Goal: Information Seeking & Learning: Check status

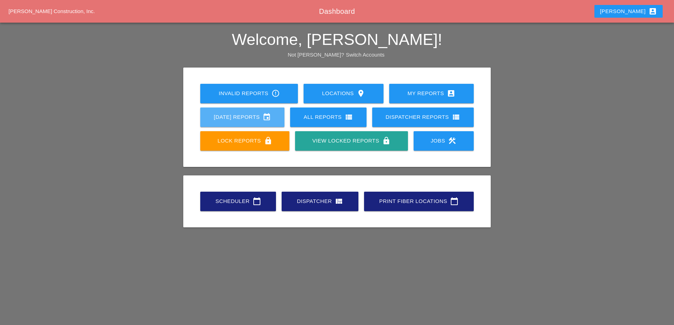
click at [223, 119] on div "[DATE] Reports event" at bounding box center [242, 117] width 62 height 8
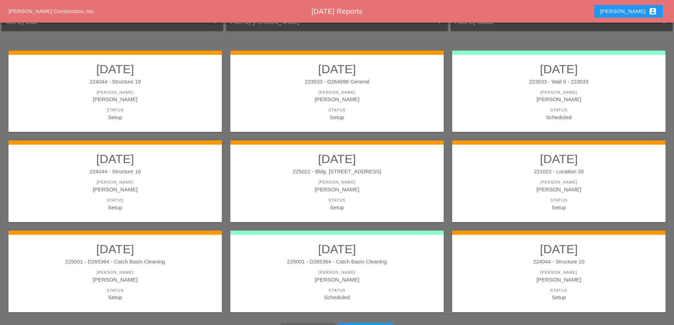
scroll to position [106, 0]
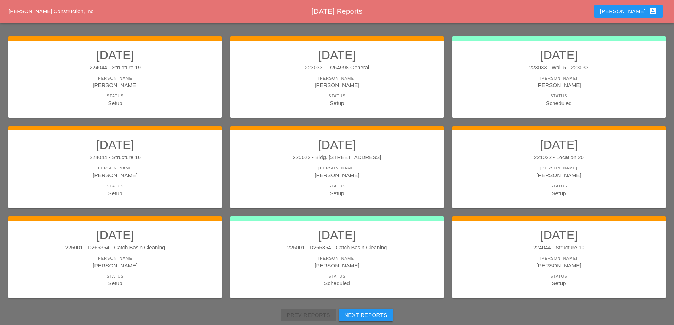
click at [525, 61] on h2 "[DATE]" at bounding box center [558, 55] width 199 height 14
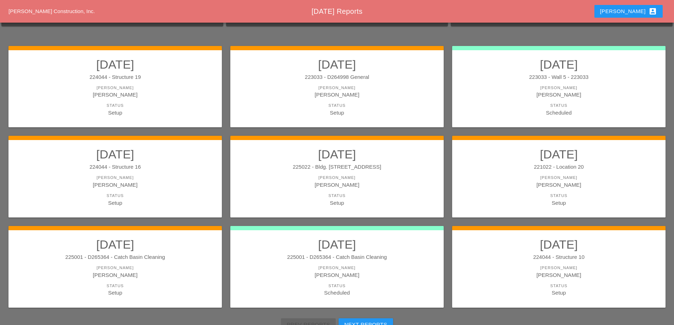
scroll to position [127, 0]
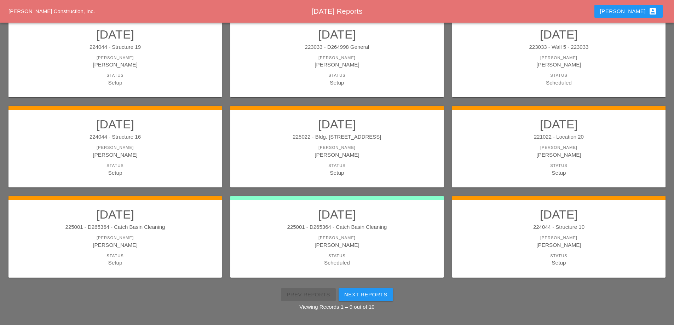
click at [366, 216] on h2 "[DATE]" at bounding box center [336, 214] width 199 height 14
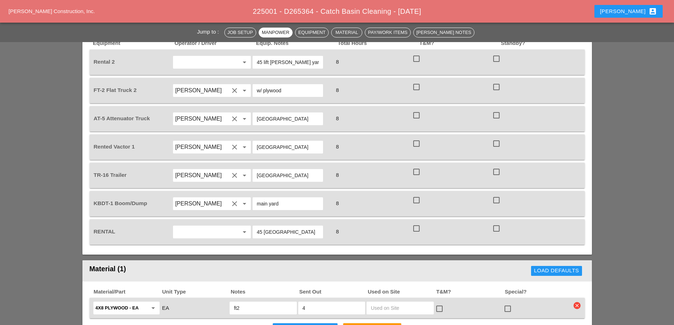
scroll to position [530, 0]
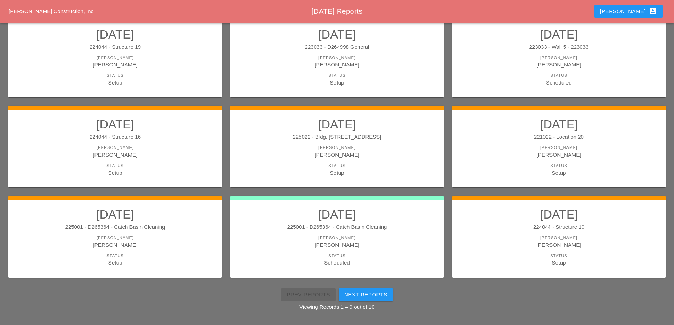
scroll to position [91, 0]
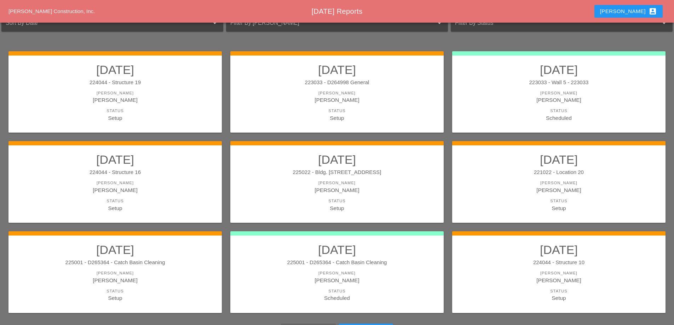
click at [495, 87] on link "[DATE] 223033 - Wall 5 - 223033 [PERSON_NAME] [PERSON_NAME] Status Scheduled" at bounding box center [558, 92] width 199 height 59
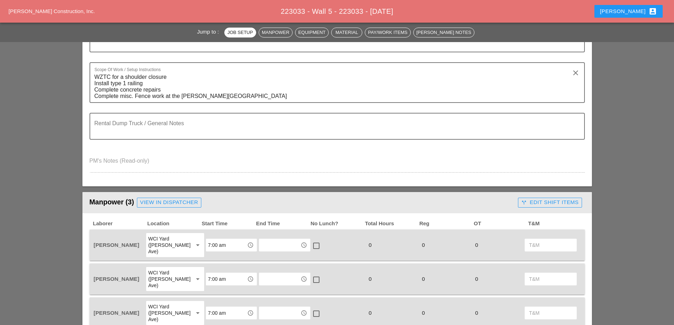
scroll to position [141, 0]
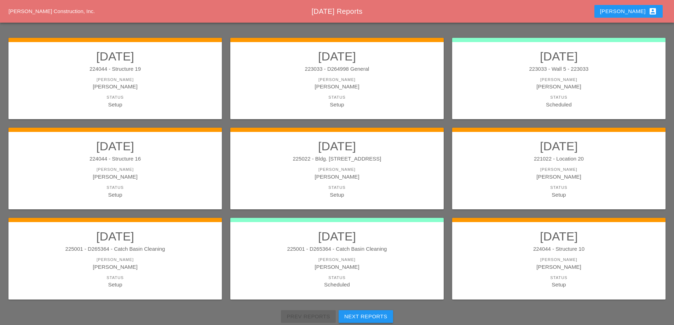
scroll to position [127, 0]
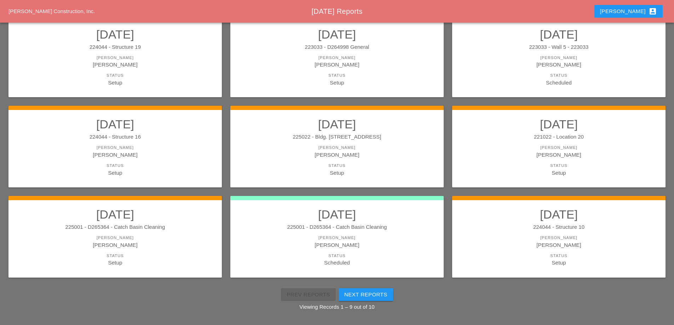
click at [326, 221] on h2 "[DATE]" at bounding box center [336, 214] width 199 height 14
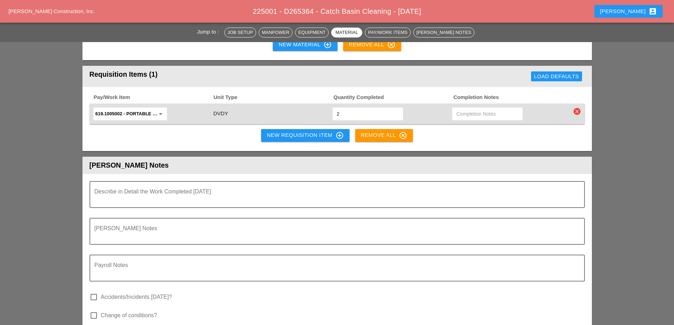
scroll to position [813, 0]
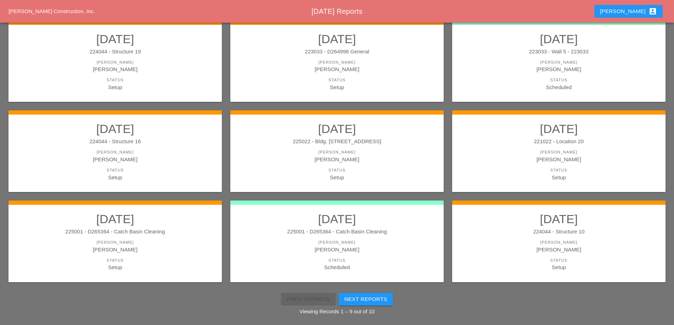
scroll to position [127, 0]
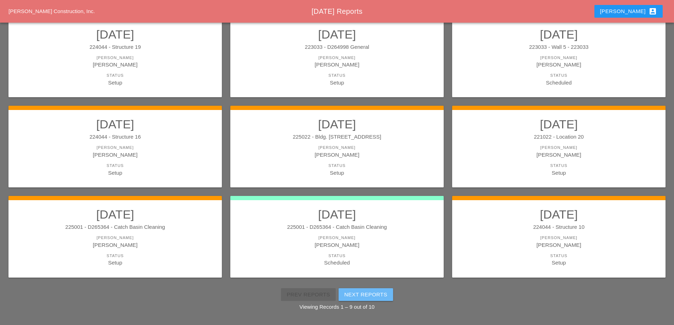
click at [378, 294] on div "Next Reports" at bounding box center [365, 295] width 43 height 8
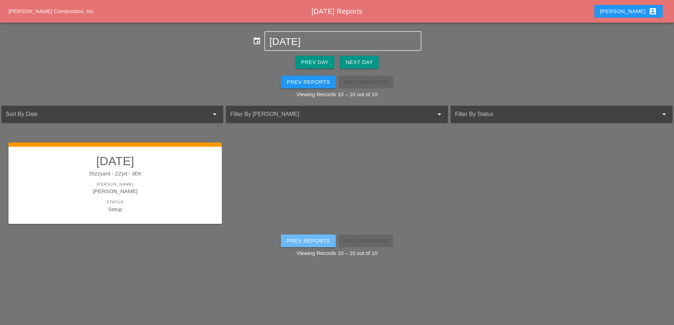
click at [319, 240] on div "Prev Reports" at bounding box center [308, 241] width 44 height 8
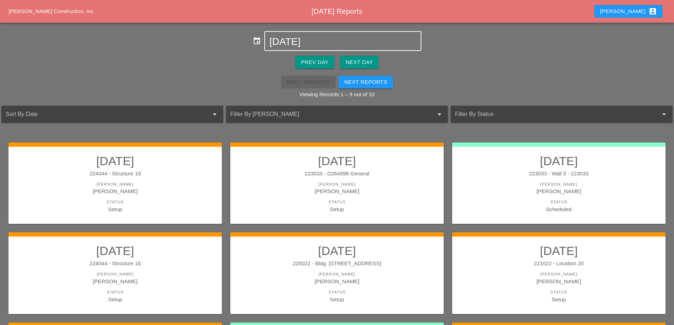
click at [306, 37] on div "[DATE]" at bounding box center [342, 41] width 147 height 18
click at [306, 41] on input "[DATE]" at bounding box center [342, 41] width 147 height 11
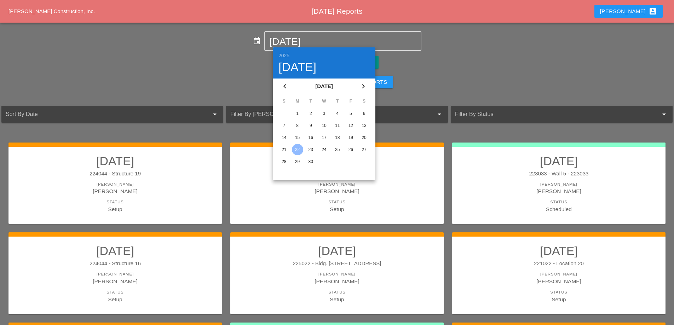
click at [296, 137] on div "15" at bounding box center [297, 137] width 11 height 11
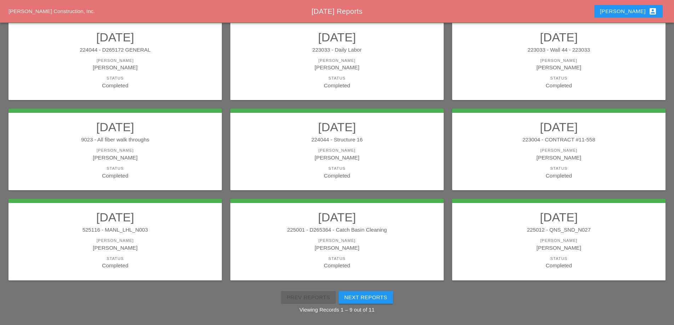
scroll to position [127, 0]
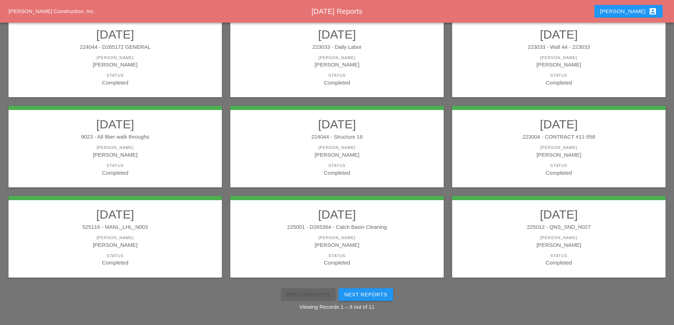
click at [360, 290] on button "Next Reports" at bounding box center [365, 294] width 54 height 13
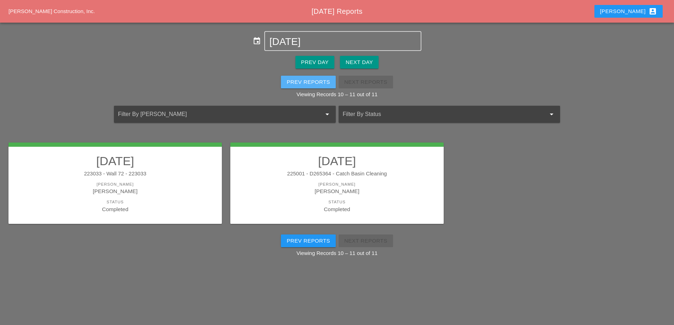
click at [317, 81] on div "Prev Reports" at bounding box center [308, 82] width 44 height 8
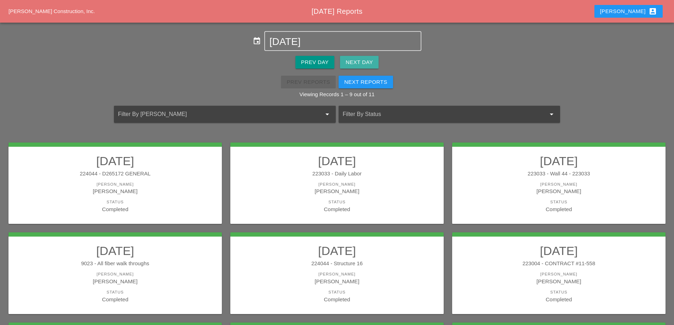
click at [370, 68] on button "Next Day" at bounding box center [359, 62] width 39 height 13
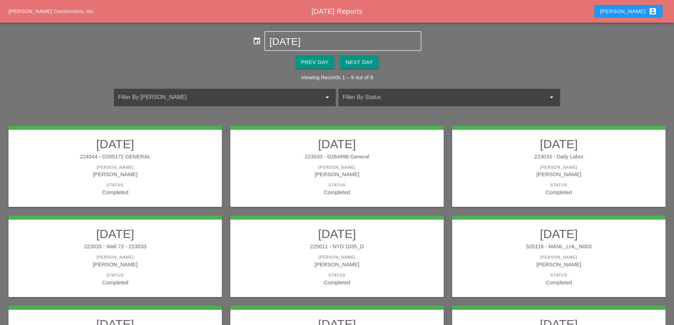
click at [365, 59] on button "Next Day" at bounding box center [359, 62] width 39 height 13
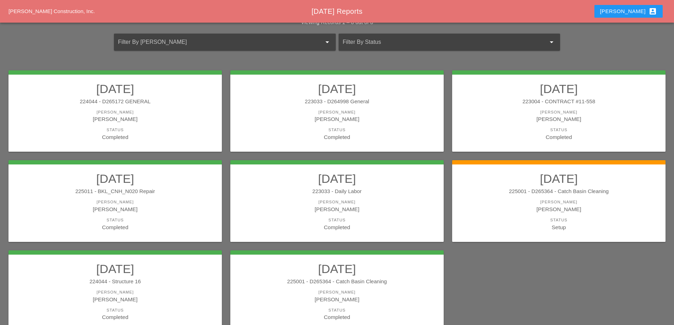
scroll to position [71, 0]
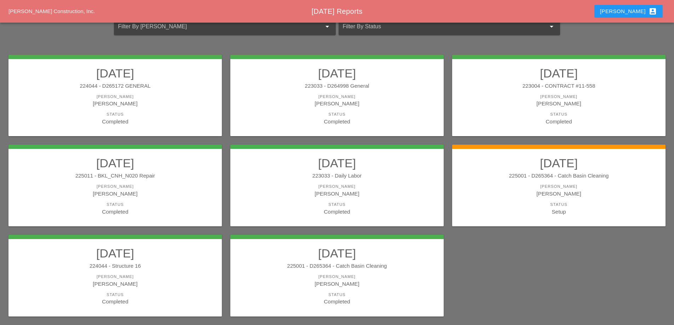
click at [542, 170] on h2 "[DATE]" at bounding box center [558, 163] width 199 height 14
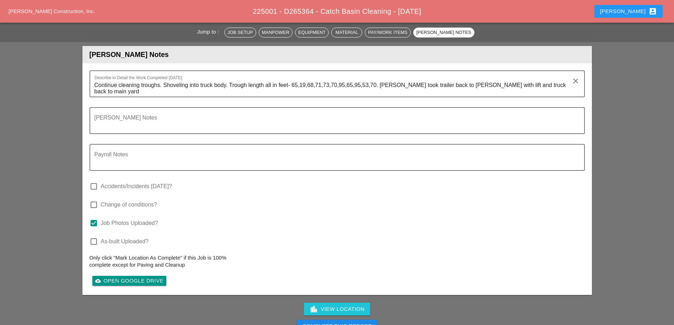
scroll to position [955, 0]
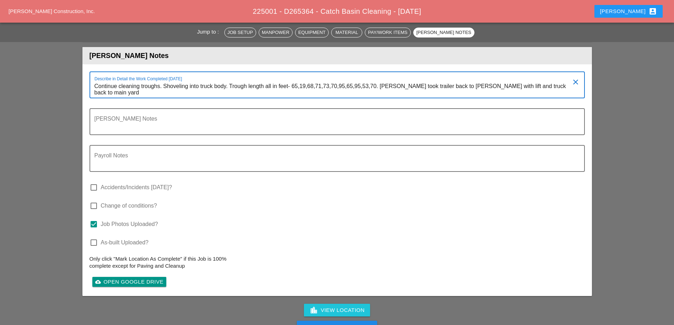
click at [565, 81] on textarea "Continue cleaning troughs. Shoveling into truck body. Trough length all in feet…" at bounding box center [334, 89] width 480 height 17
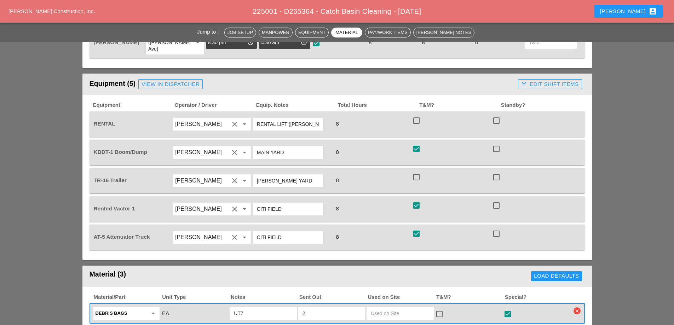
scroll to position [460, 0]
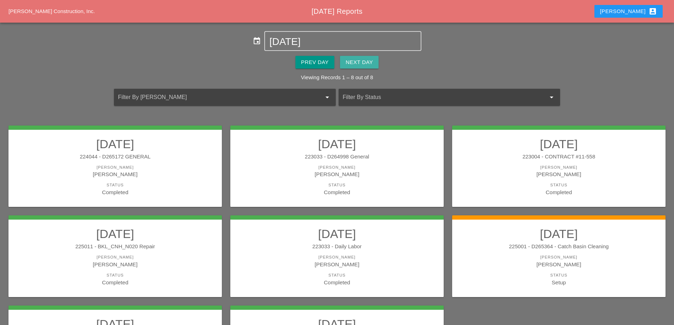
click at [359, 65] on div "Next Day" at bounding box center [359, 62] width 27 height 8
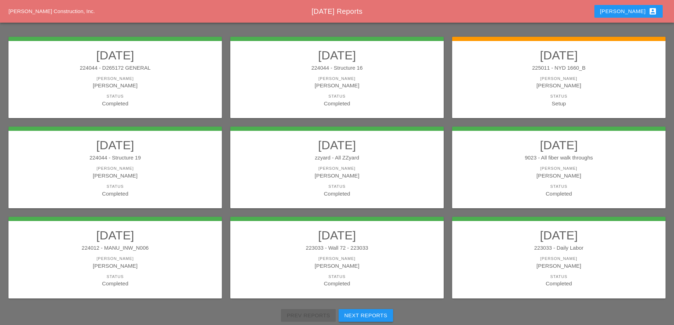
scroll to position [106, 0]
click at [506, 75] on link "[DATE] 225011 - NYD 1660_B [PERSON_NAME] [PERSON_NAME] Status Setup" at bounding box center [558, 77] width 199 height 59
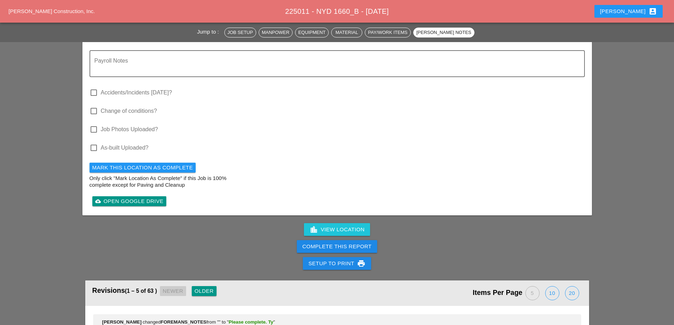
scroll to position [2016, 0]
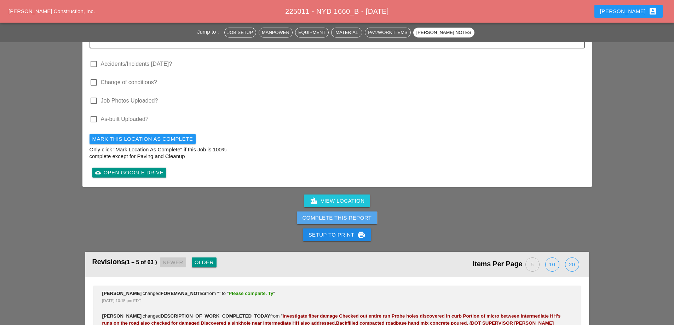
click at [364, 214] on div "Complete This Report" at bounding box center [336, 218] width 69 height 8
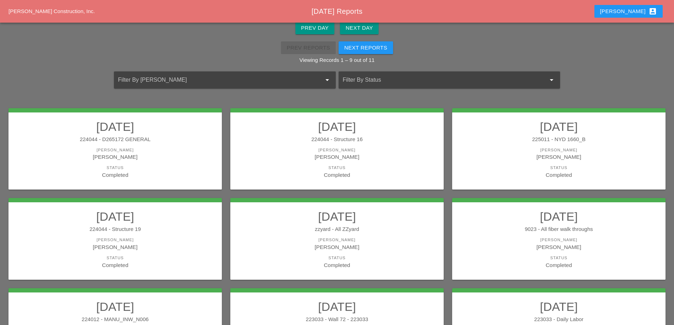
scroll to position [21, 0]
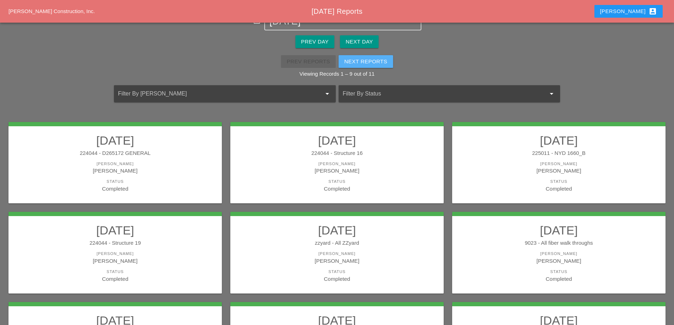
click at [367, 64] on div "Next Reports" at bounding box center [365, 62] width 43 height 8
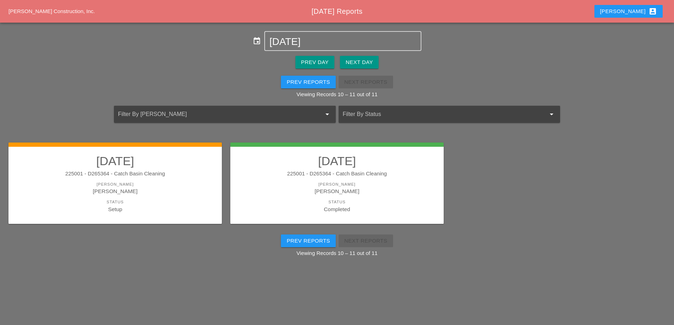
click at [192, 166] on h2 "[DATE]" at bounding box center [115, 161] width 199 height 14
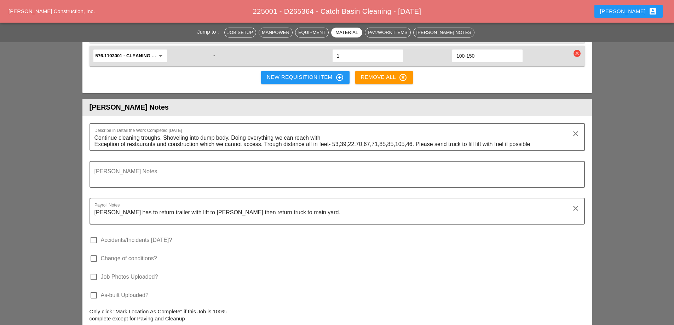
scroll to position [884, 0]
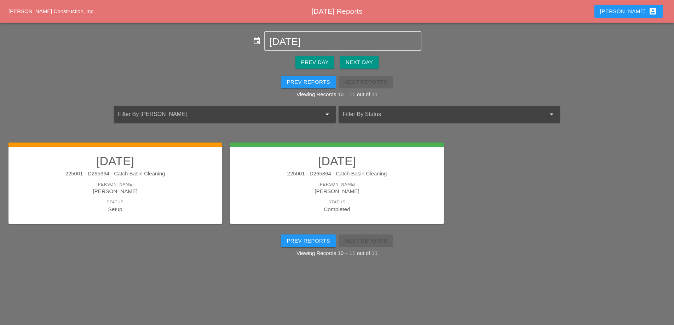
click at [322, 84] on div "Prev Reports" at bounding box center [308, 82] width 44 height 8
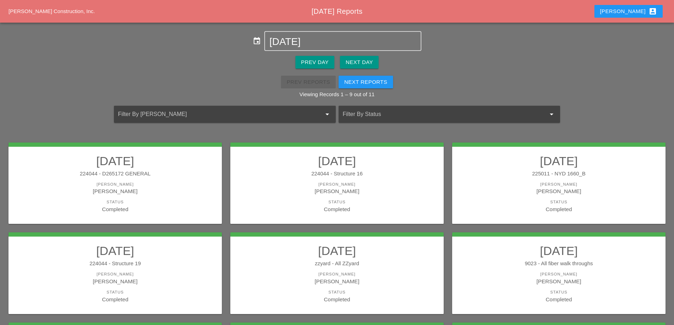
click at [359, 62] on div "Next Day" at bounding box center [359, 62] width 27 height 8
click at [365, 85] on div "Next Reports" at bounding box center [365, 82] width 43 height 8
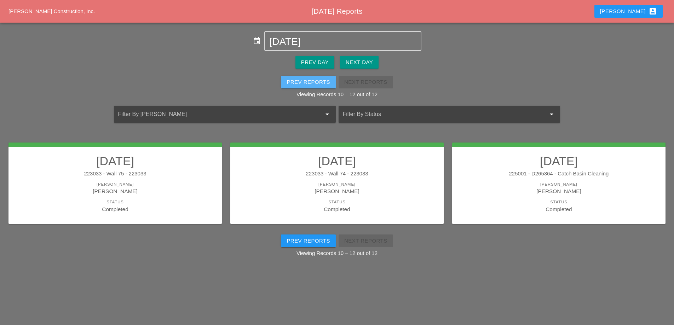
click at [318, 82] on div "Prev Reports" at bounding box center [308, 82] width 44 height 8
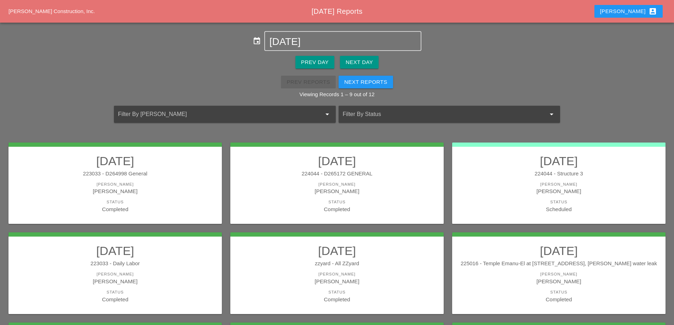
click at [356, 66] on div "Next Day" at bounding box center [359, 62] width 27 height 8
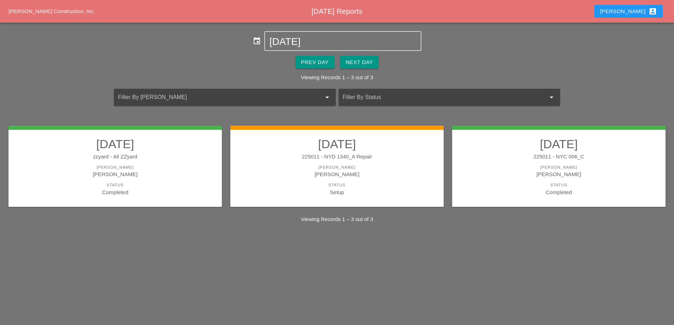
click at [383, 155] on div "225011 - NYD 1340_A Repair" at bounding box center [336, 157] width 199 height 8
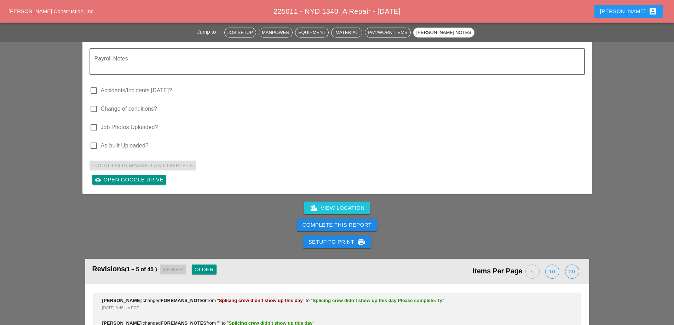
scroll to position [1981, 0]
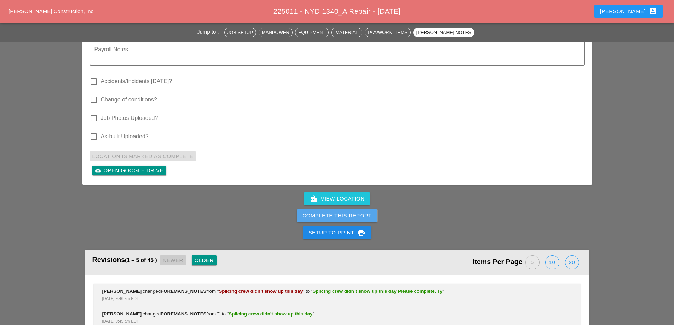
click at [347, 212] on div "Complete This Report" at bounding box center [336, 216] width 69 height 8
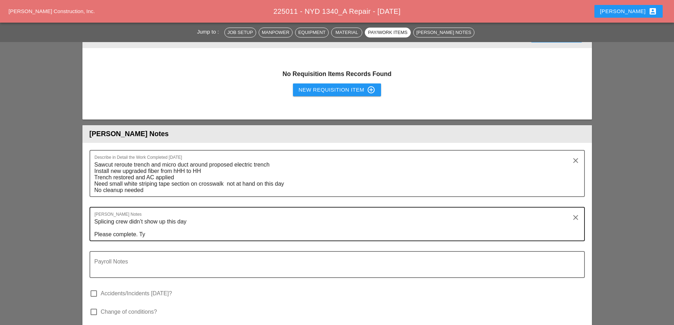
scroll to position [1981, 0]
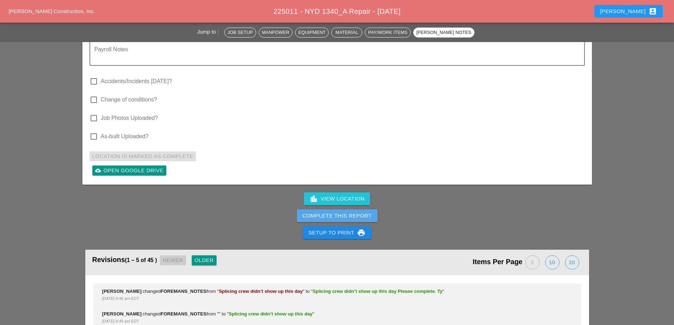
click at [361, 212] on div "Complete This Report" at bounding box center [336, 216] width 69 height 8
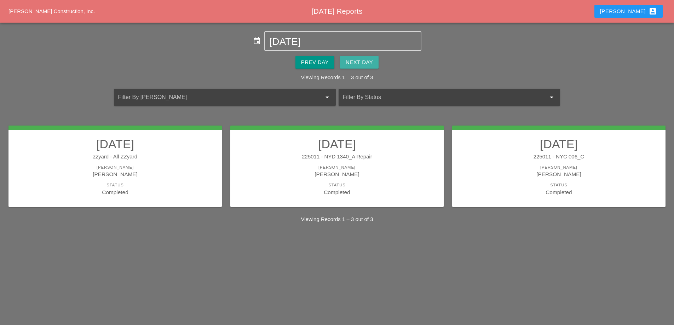
click at [353, 64] on div "Next Day" at bounding box center [359, 62] width 27 height 8
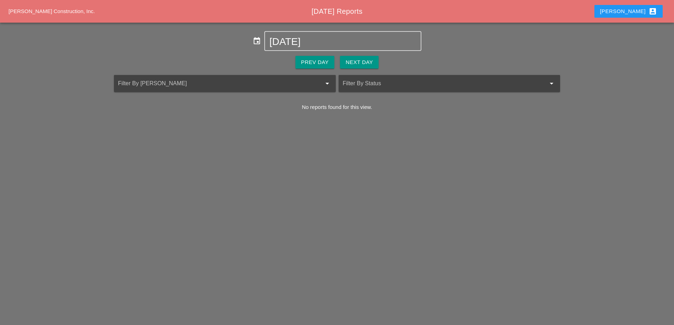
click at [324, 60] on div "Prev Day" at bounding box center [315, 62] width 28 height 8
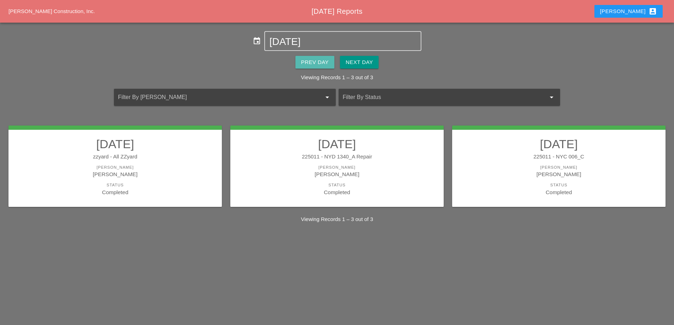
click at [324, 60] on div "Prev Day" at bounding box center [315, 62] width 28 height 8
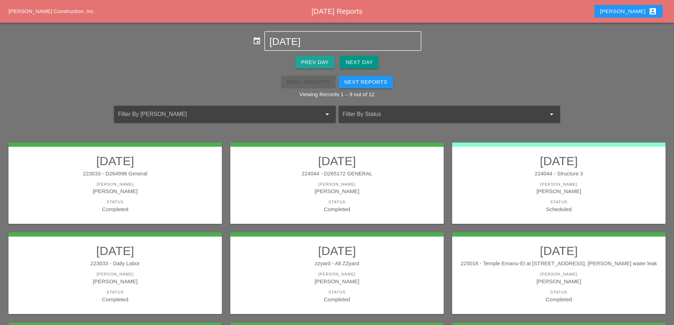
click at [324, 60] on div "Prev Day" at bounding box center [315, 62] width 28 height 8
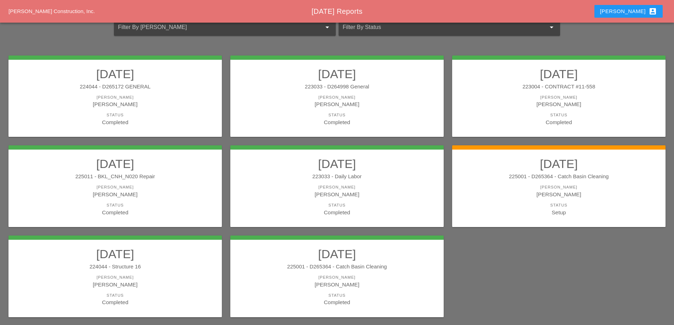
scroll to position [71, 0]
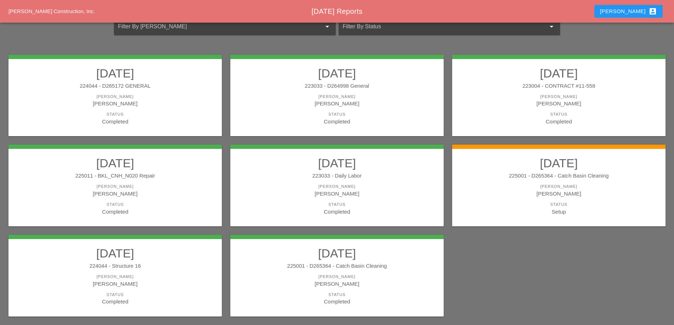
click at [511, 165] on h2 "[DATE]" at bounding box center [558, 163] width 199 height 14
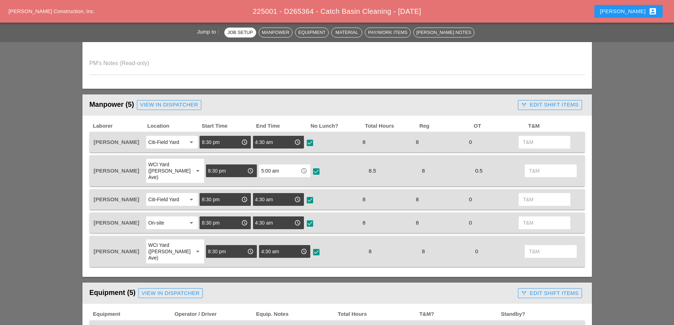
scroll to position [248, 0]
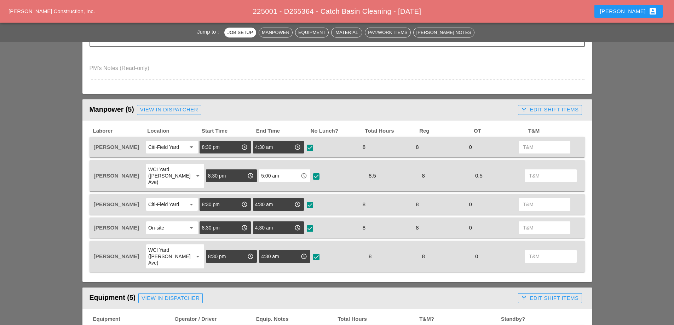
click at [558, 110] on div "call_split Edit Shift Items" at bounding box center [549, 110] width 57 height 8
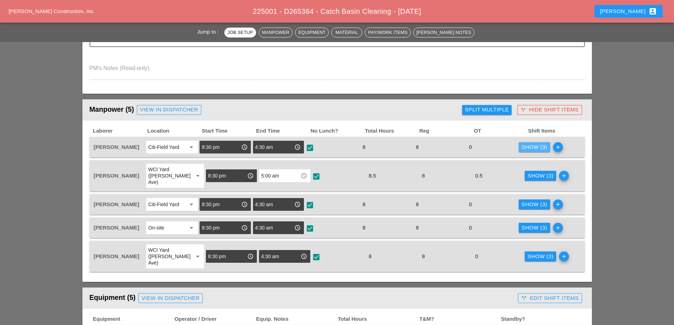
click at [537, 146] on div "Show (3)" at bounding box center [534, 147] width 26 height 8
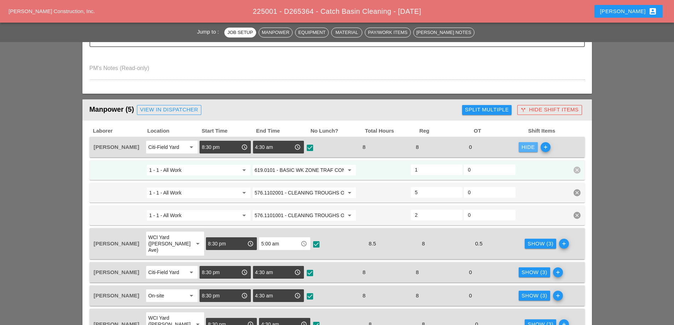
click at [531, 147] on div "Hide" at bounding box center [527, 147] width 13 height 8
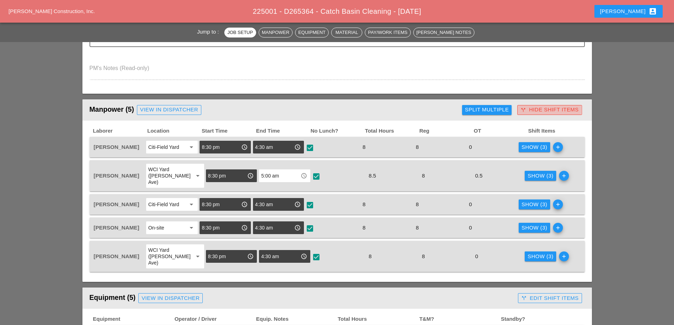
click at [544, 114] on button "call_split Hide Shift Items" at bounding box center [549, 110] width 64 height 10
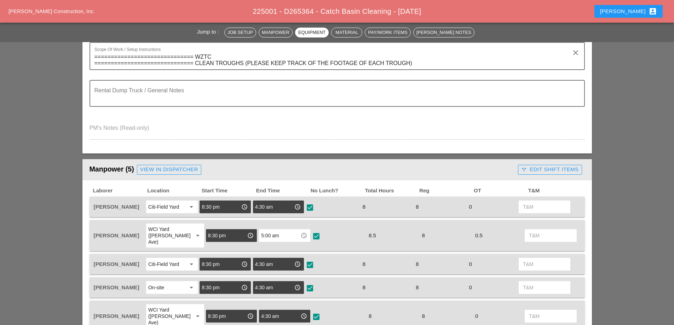
scroll to position [187, 0]
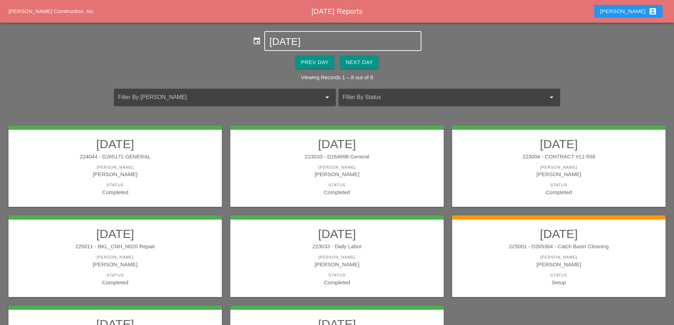
click at [305, 38] on input "[DATE]" at bounding box center [342, 41] width 147 height 11
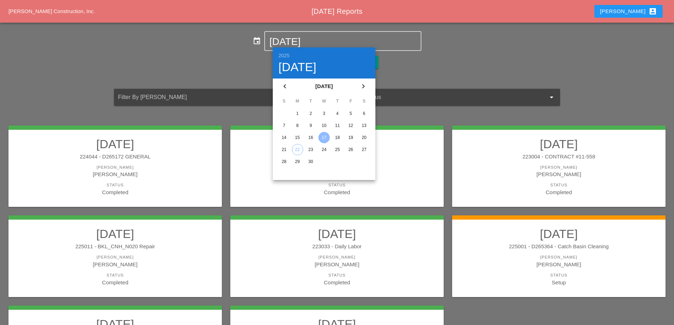
click at [300, 136] on div "15" at bounding box center [297, 137] width 11 height 11
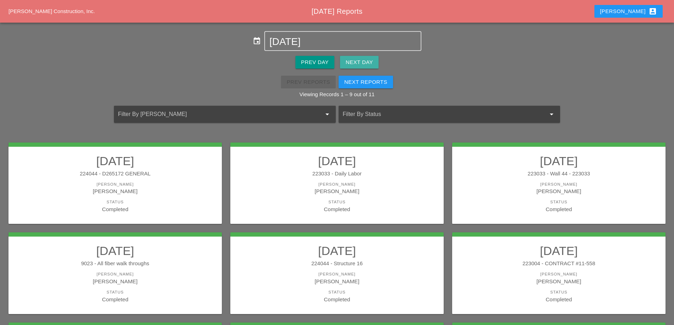
click at [366, 65] on div "Next Day" at bounding box center [359, 62] width 27 height 8
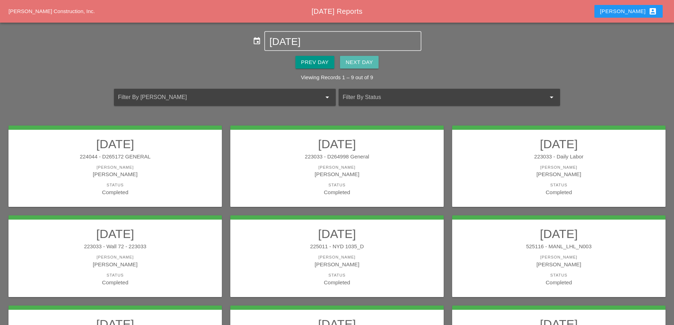
click at [366, 65] on div "Next Day" at bounding box center [359, 62] width 27 height 8
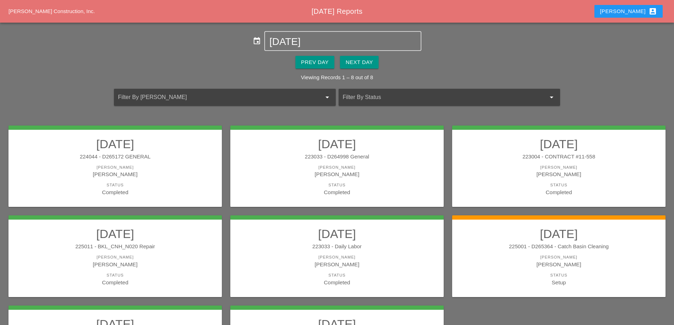
click at [589, 231] on h2 "[DATE]" at bounding box center [558, 234] width 199 height 14
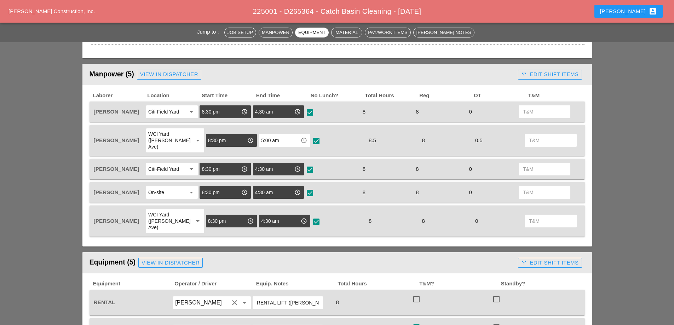
scroll to position [212, 0]
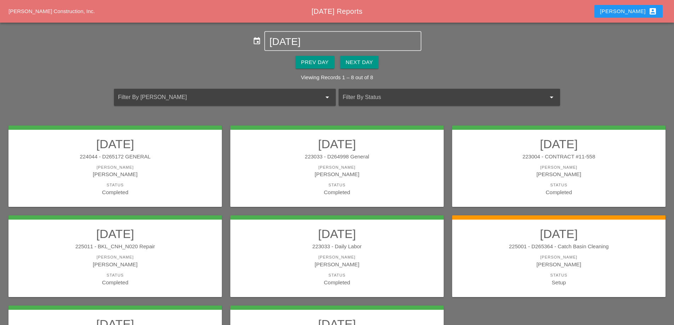
click at [501, 226] on div "[DATE] 225001 - D265364 - Catch Basin Cleaning [PERSON_NAME] [PERSON_NAME] Stat…" at bounding box center [558, 256] width 213 height 82
click at [504, 239] on h2 "[DATE]" at bounding box center [558, 234] width 199 height 14
click at [311, 60] on div "Prev Day" at bounding box center [315, 62] width 28 height 8
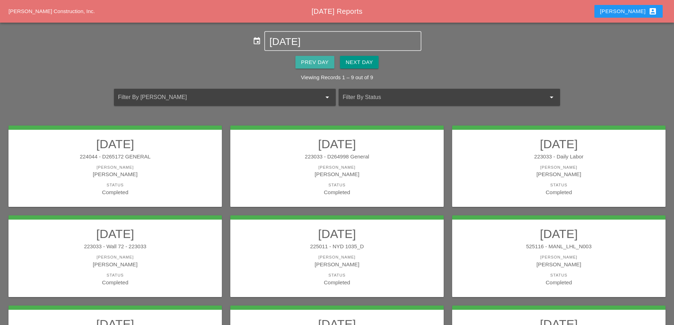
click at [311, 60] on div "Prev Day" at bounding box center [315, 62] width 28 height 8
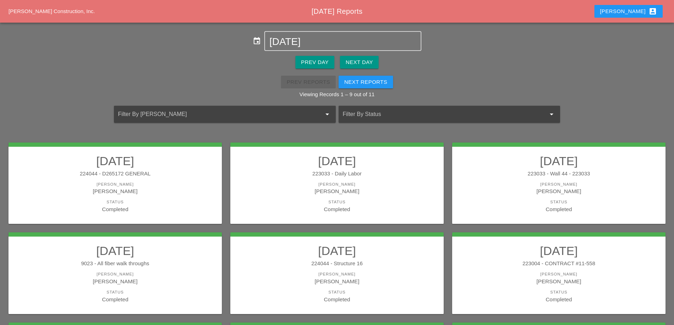
click at [163, 189] on div "[PERSON_NAME]" at bounding box center [115, 191] width 199 height 8
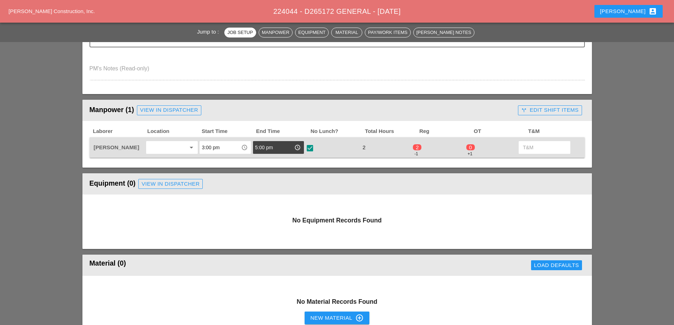
scroll to position [248, 0]
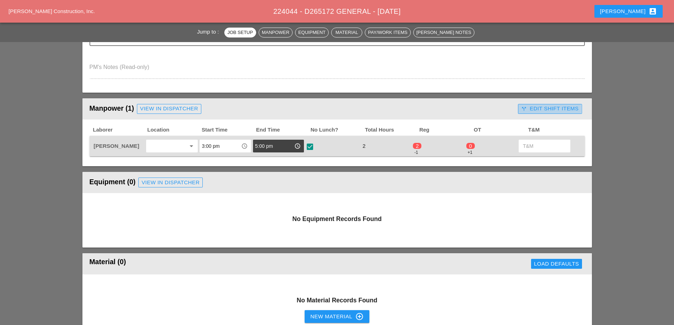
click at [564, 112] on div "call_split Edit Shift Items" at bounding box center [549, 109] width 57 height 8
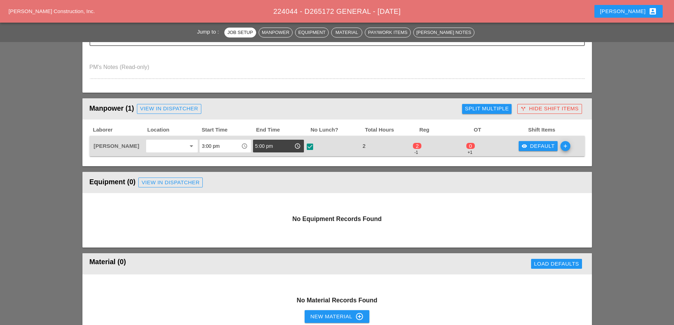
click at [538, 145] on div "visibility Default" at bounding box center [537, 146] width 33 height 8
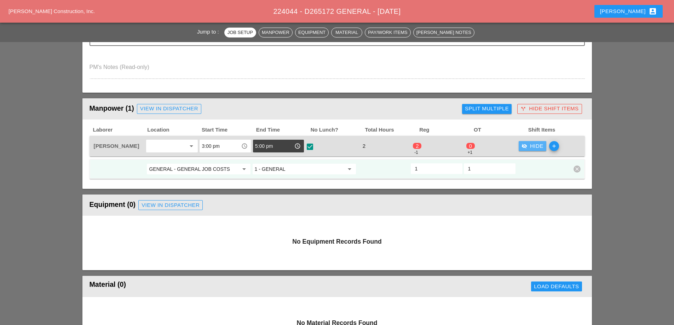
click at [538, 145] on div "visibility_off Hide" at bounding box center [532, 146] width 22 height 8
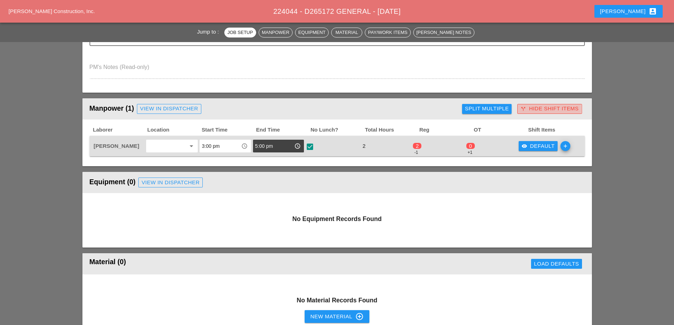
click at [549, 111] on div "call_split Hide Shift Items" at bounding box center [549, 109] width 58 height 8
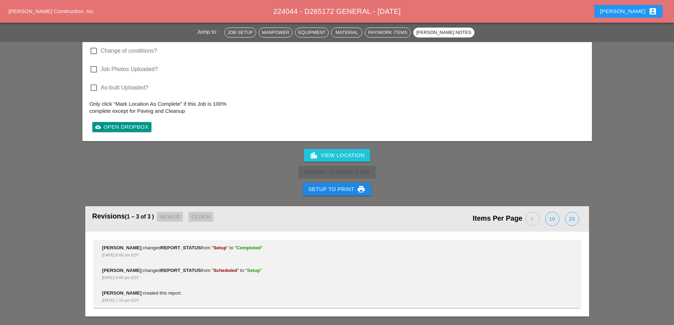
click at [350, 191] on div "Setup to Print print" at bounding box center [336, 189] width 57 height 8
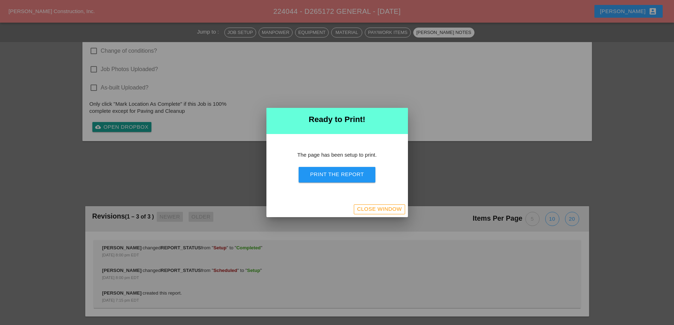
scroll to position [610, 0]
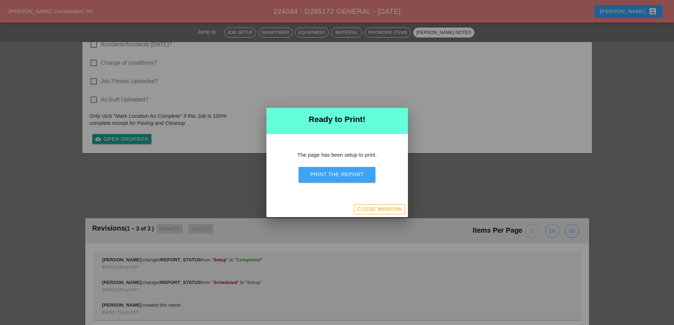
click at [355, 169] on button "Print the Report" at bounding box center [336, 175] width 76 height 16
click at [379, 207] on div "Close Window" at bounding box center [379, 209] width 45 height 8
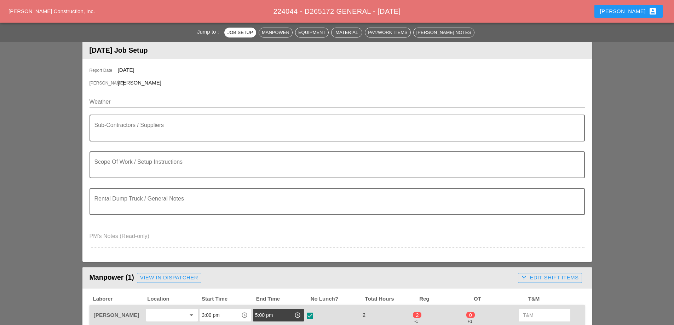
scroll to position [71, 0]
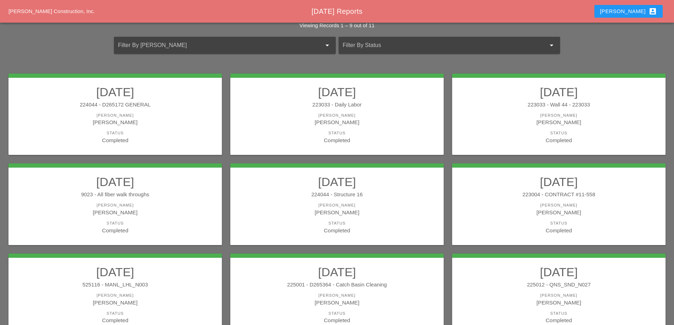
scroll to position [71, 0]
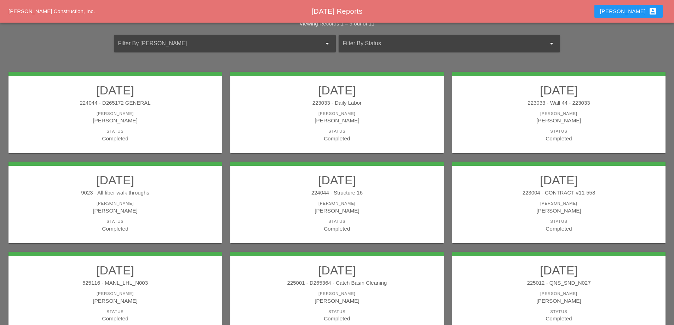
click at [360, 117] on div "[PERSON_NAME]" at bounding box center [336, 120] width 199 height 8
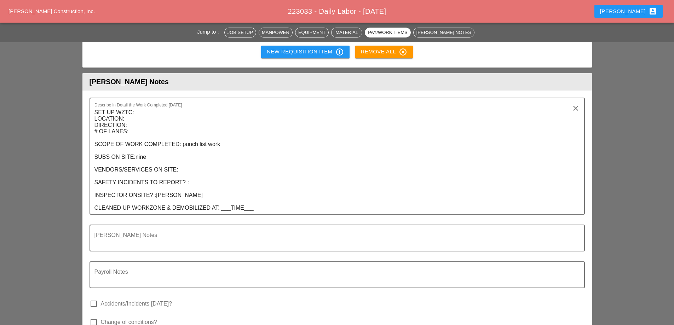
scroll to position [920, 0]
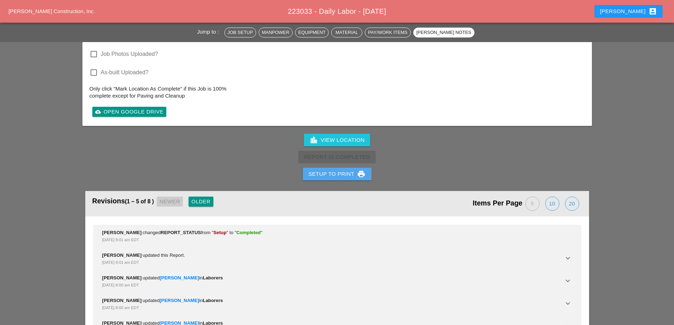
click at [340, 170] on div "Setup to Print print" at bounding box center [336, 174] width 57 height 8
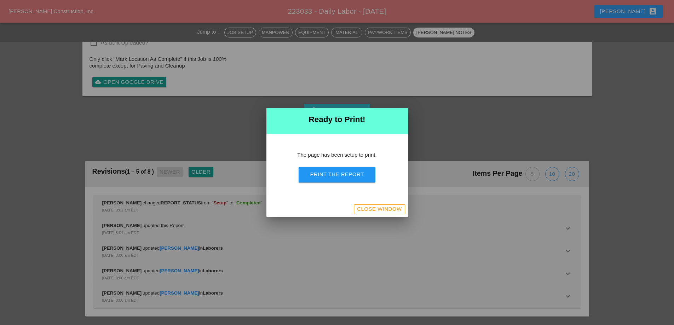
scroll to position [1079, 0]
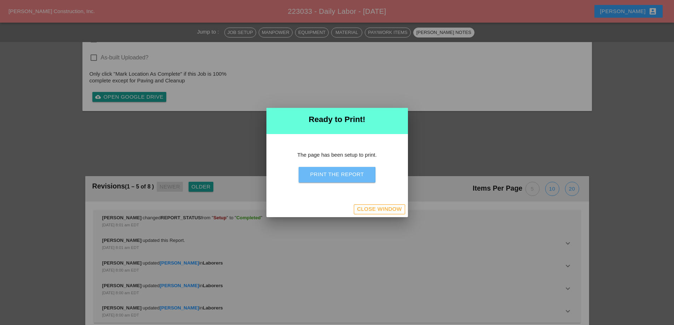
drag, startPoint x: 330, startPoint y: 176, endPoint x: 389, endPoint y: 125, distance: 78.5
click at [330, 176] on div "Print the Report" at bounding box center [337, 174] width 54 height 8
click at [365, 213] on div "Close Window" at bounding box center [379, 209] width 45 height 8
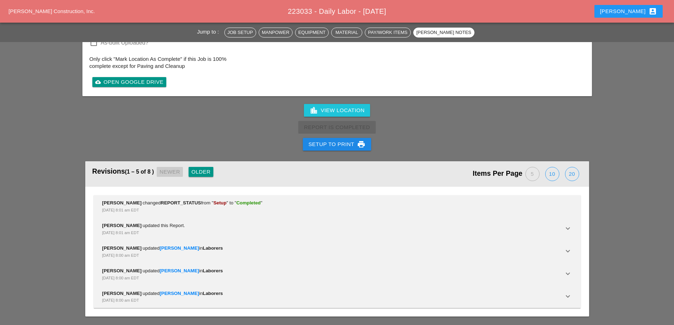
scroll to position [1202, 0]
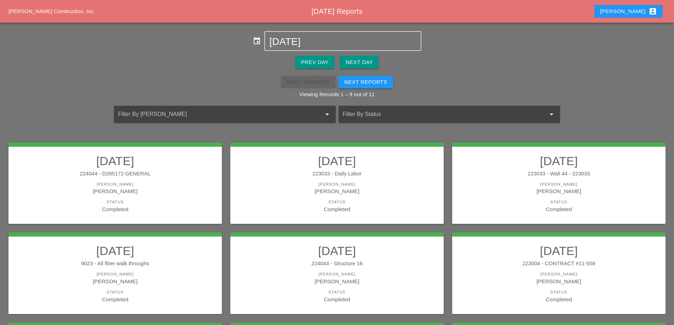
scroll to position [35, 0]
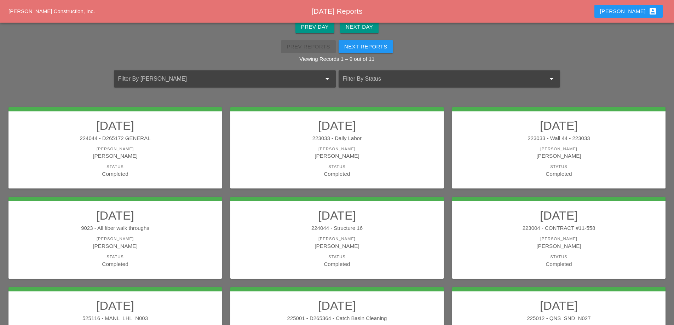
click at [546, 140] on div "223033 - Wall 44 - 223033" at bounding box center [558, 138] width 199 height 8
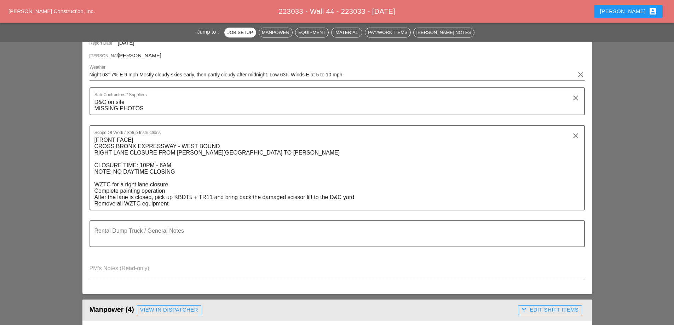
scroll to position [248, 0]
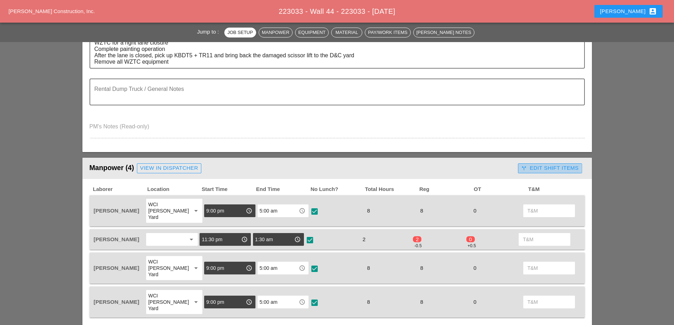
click at [547, 167] on div "call_split Edit Shift Items" at bounding box center [549, 168] width 57 height 8
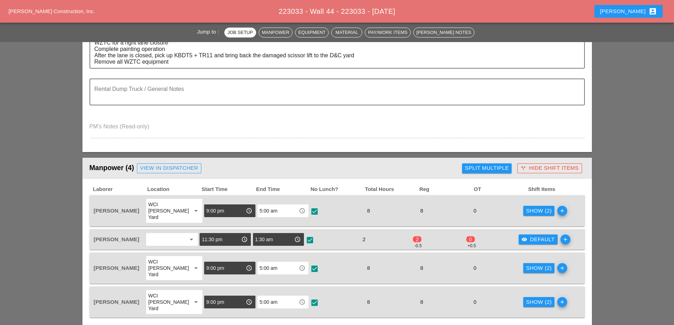
click at [529, 236] on div "visibility Default" at bounding box center [537, 240] width 33 height 8
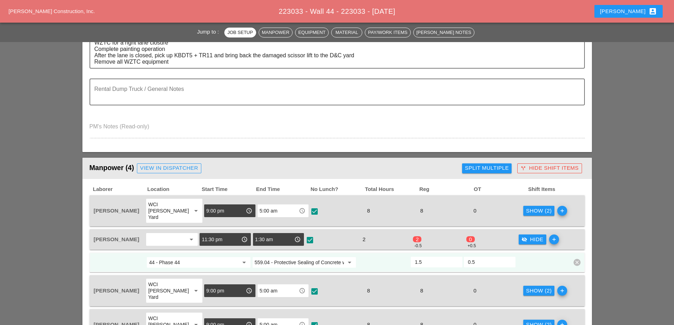
click at [529, 236] on div "visibility_off Hide" at bounding box center [532, 240] width 22 height 8
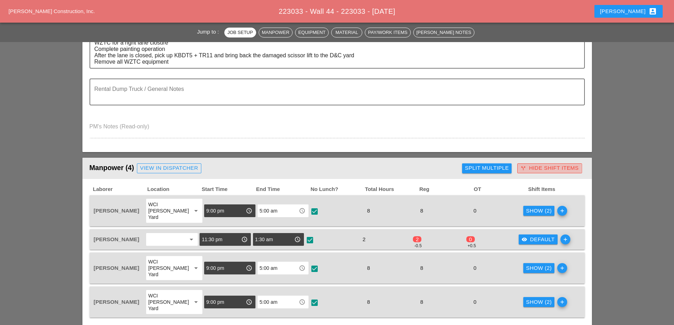
click at [553, 169] on div "call_split Hide Shift Items" at bounding box center [549, 168] width 58 height 8
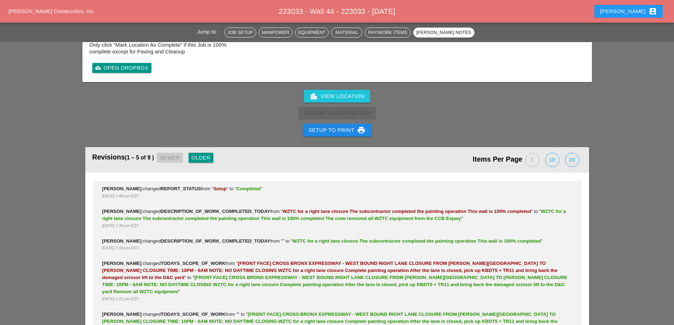
scroll to position [1390, 0]
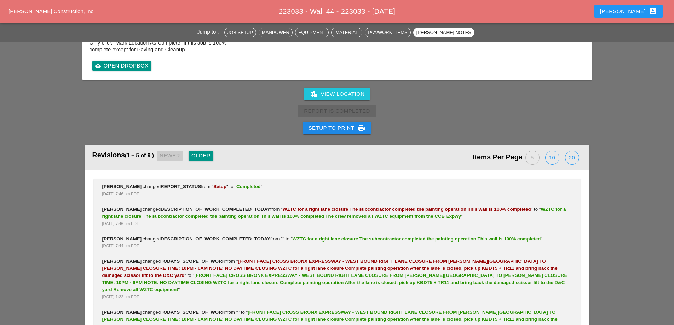
click at [337, 122] on button "Setup to Print print" at bounding box center [337, 128] width 69 height 13
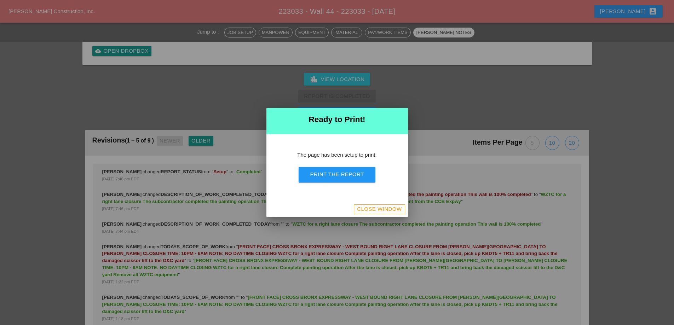
scroll to position [1273, 0]
drag, startPoint x: 339, startPoint y: 169, endPoint x: 398, endPoint y: 124, distance: 73.9
click at [339, 170] on button "Print the Report" at bounding box center [336, 175] width 76 height 16
drag, startPoint x: 385, startPoint y: 209, endPoint x: 325, endPoint y: 121, distance: 106.6
click at [385, 209] on div "Close Window" at bounding box center [379, 209] width 45 height 8
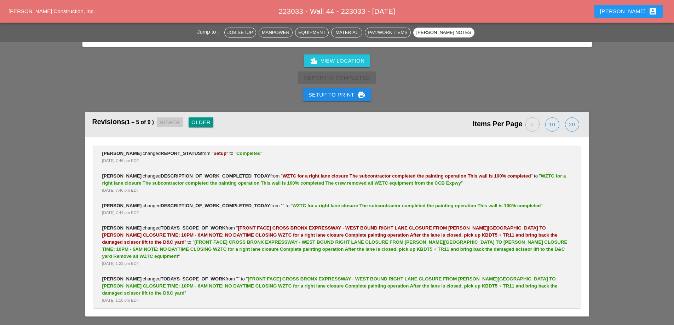
scroll to position [1390, 0]
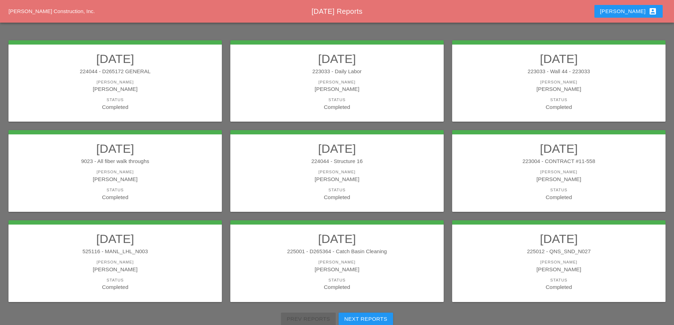
scroll to position [106, 0]
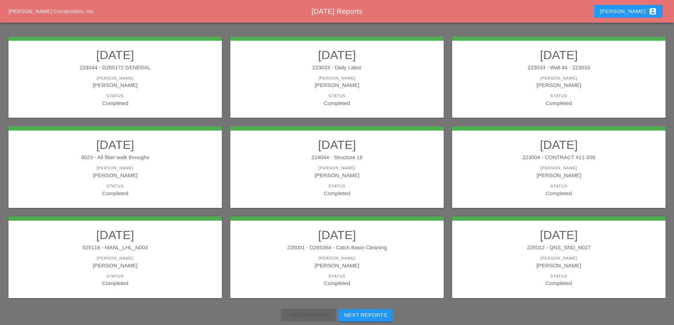
click at [159, 158] on div "9023 - All fiber walk throughs" at bounding box center [115, 157] width 199 height 8
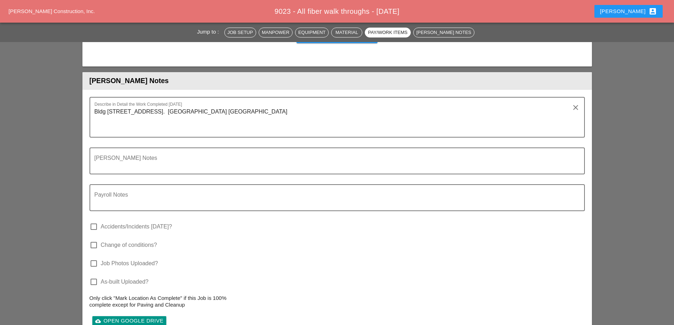
scroll to position [637, 0]
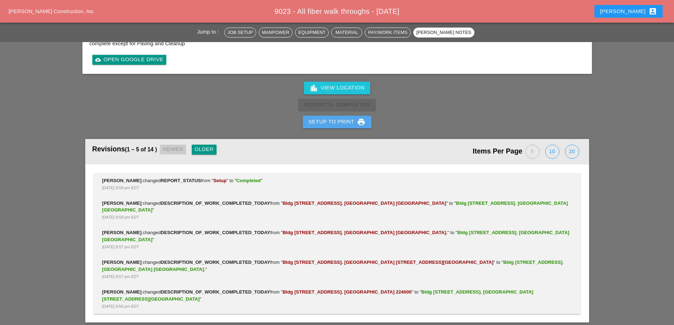
click at [344, 121] on div "Setup to Print print" at bounding box center [336, 122] width 57 height 8
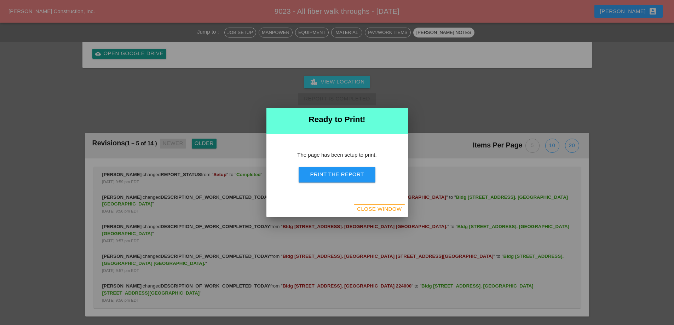
scroll to position [732, 0]
click at [335, 172] on div "Print the Report" at bounding box center [337, 174] width 54 height 8
click at [368, 213] on div "Close Window" at bounding box center [379, 209] width 45 height 8
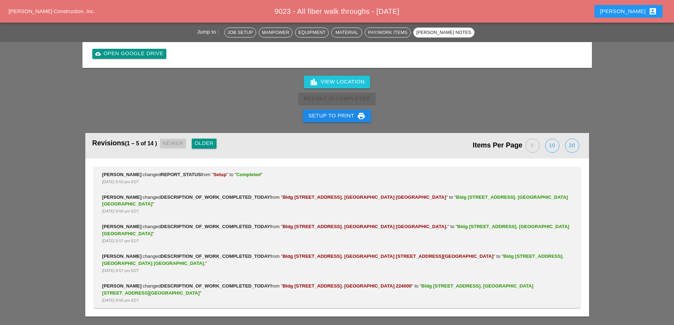
scroll to position [884, 0]
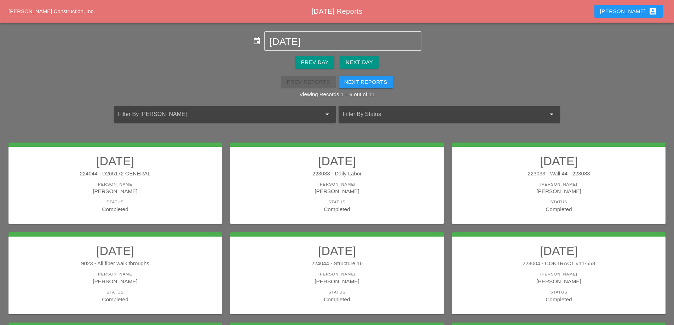
click at [368, 63] on div "Next Day" at bounding box center [359, 62] width 27 height 8
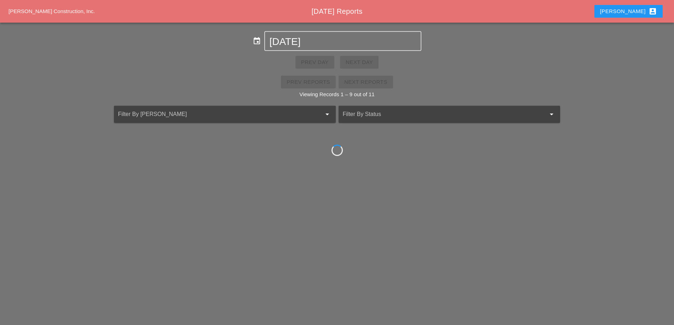
click at [368, 63] on div "Prev Day Next Day" at bounding box center [337, 62] width 674 height 23
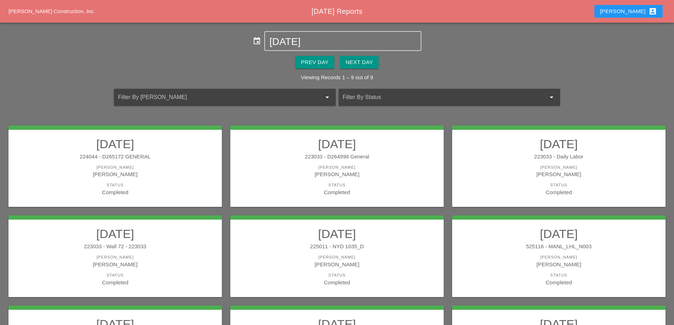
click at [354, 67] on button "Next Day" at bounding box center [359, 62] width 39 height 13
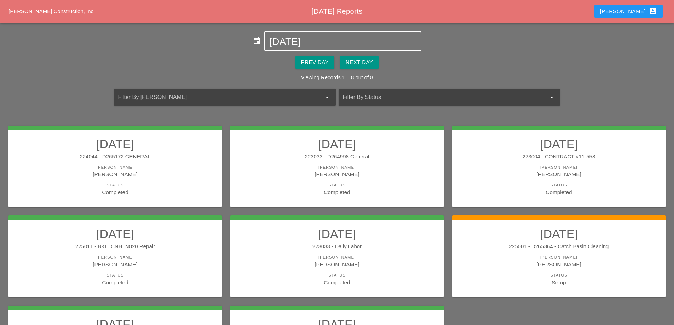
click at [300, 33] on div "[DATE]" at bounding box center [342, 41] width 147 height 18
click at [298, 42] on input "[DATE]" at bounding box center [342, 41] width 147 height 11
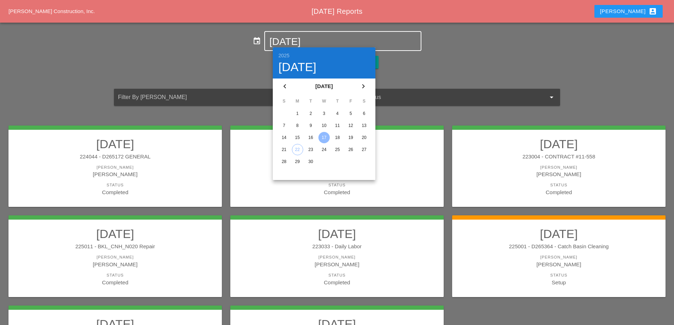
click at [298, 136] on div "15" at bounding box center [297, 137] width 11 height 11
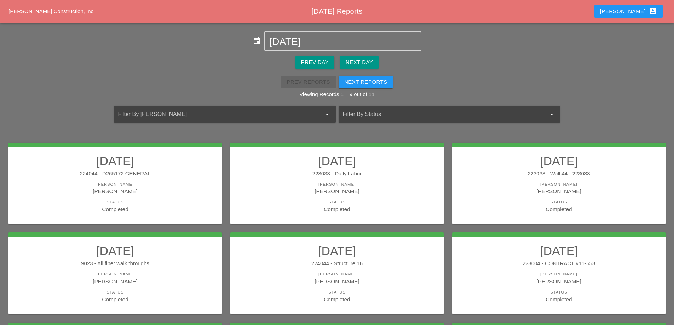
click at [374, 263] on div "224044 - Structure 16" at bounding box center [336, 264] width 199 height 8
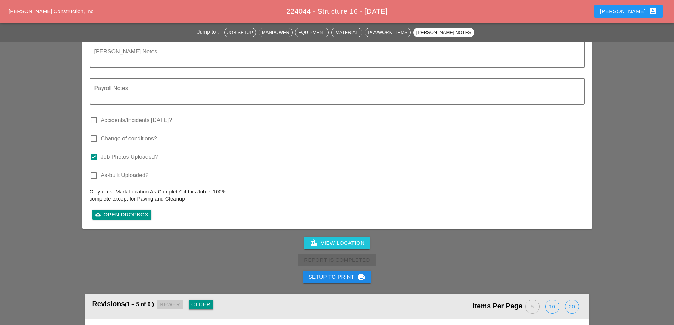
scroll to position [1096, 0]
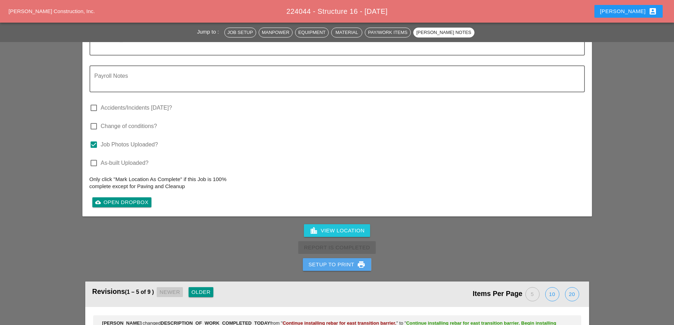
click at [337, 260] on div "Setup to Print print" at bounding box center [336, 264] width 57 height 8
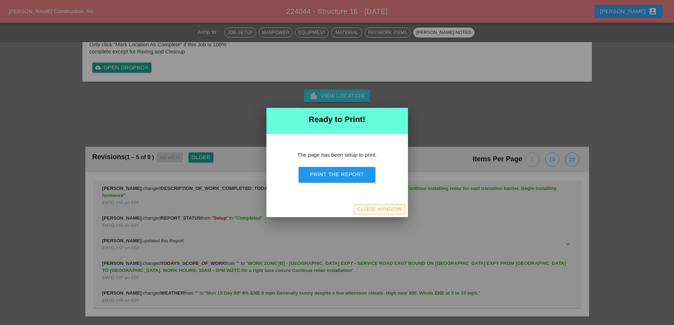
scroll to position [970, 0]
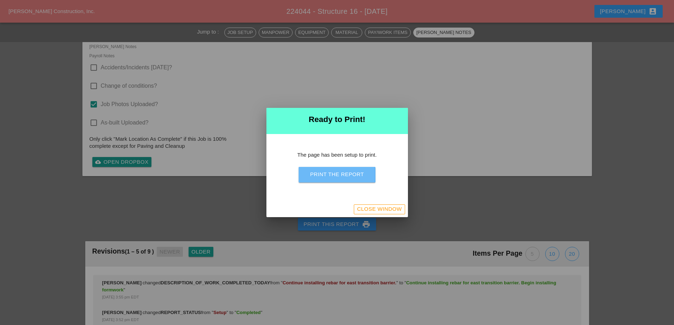
drag, startPoint x: 355, startPoint y: 173, endPoint x: 391, endPoint y: 123, distance: 62.0
click at [355, 174] on div "Print the Report" at bounding box center [337, 174] width 54 height 8
click at [373, 207] on div "Close Window" at bounding box center [379, 209] width 45 height 8
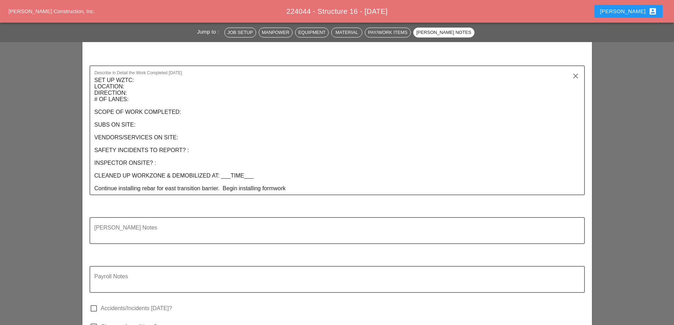
scroll to position [920, 0]
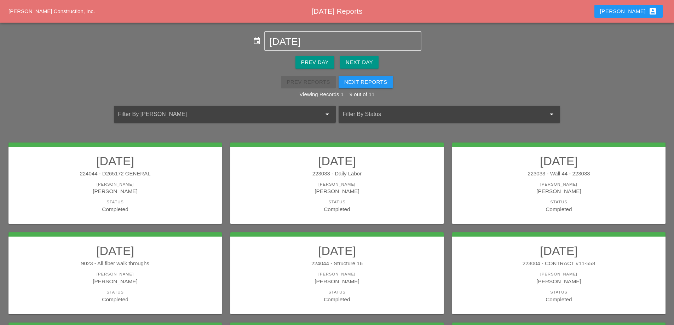
click at [540, 254] on h2 "[DATE]" at bounding box center [558, 251] width 199 height 14
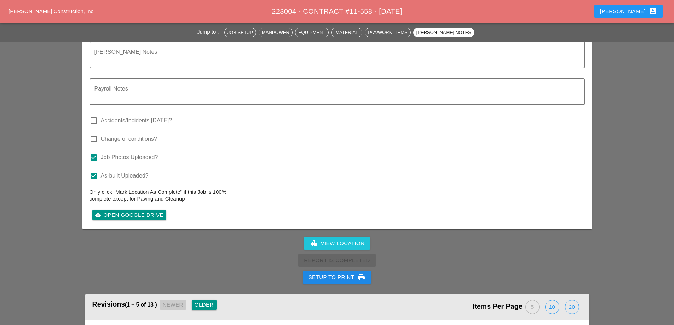
scroll to position [955, 0]
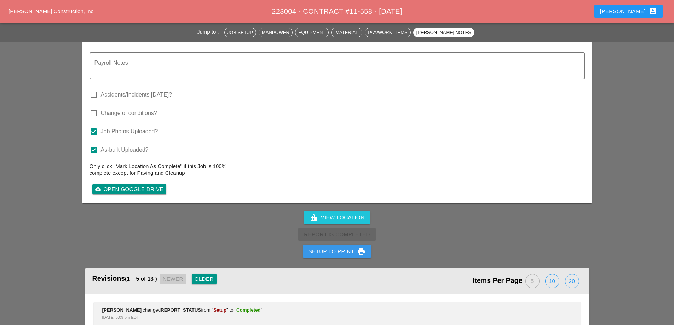
click at [332, 247] on div "Setup to Print print" at bounding box center [336, 251] width 57 height 8
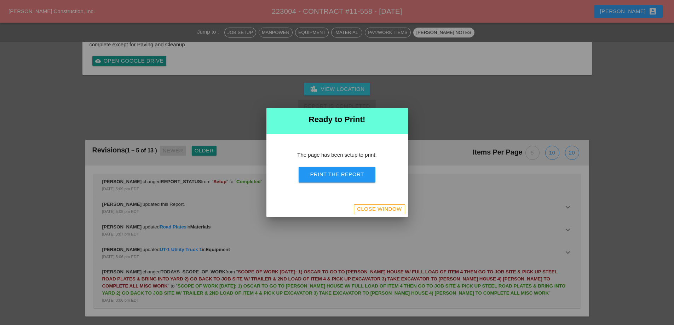
scroll to position [849, 0]
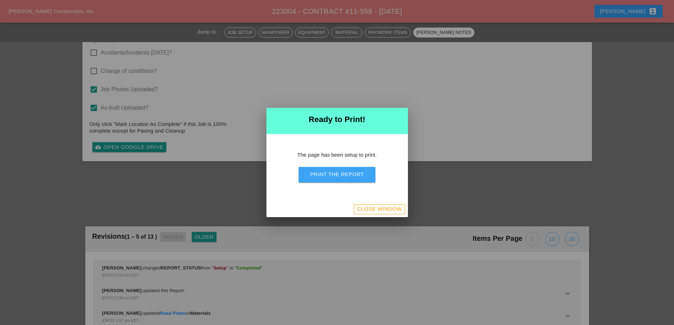
drag, startPoint x: 357, startPoint y: 173, endPoint x: 385, endPoint y: 125, distance: 55.9
click at [357, 174] on div "Print the Report" at bounding box center [337, 174] width 54 height 8
click at [362, 210] on div "Close Window" at bounding box center [379, 209] width 45 height 8
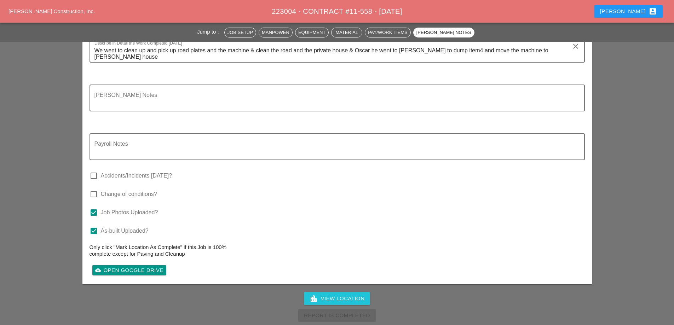
scroll to position [898, 0]
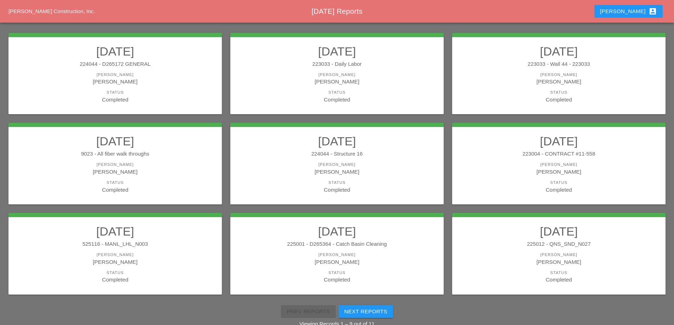
scroll to position [127, 0]
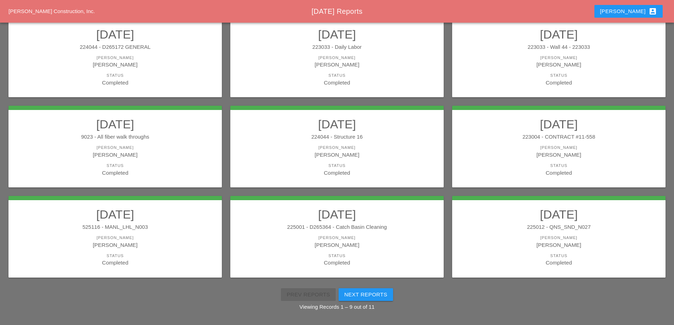
click at [176, 225] on div "525116 - MANL_LHL_N003" at bounding box center [115, 227] width 199 height 8
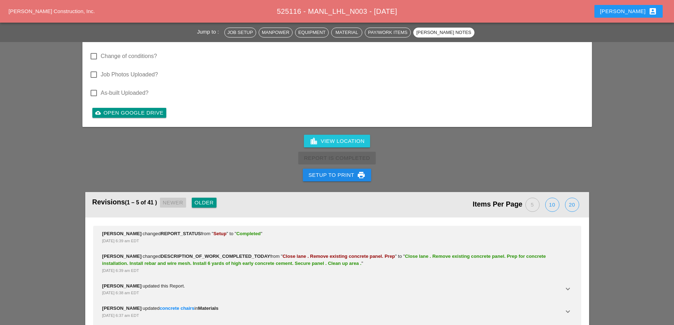
scroll to position [1379, 0]
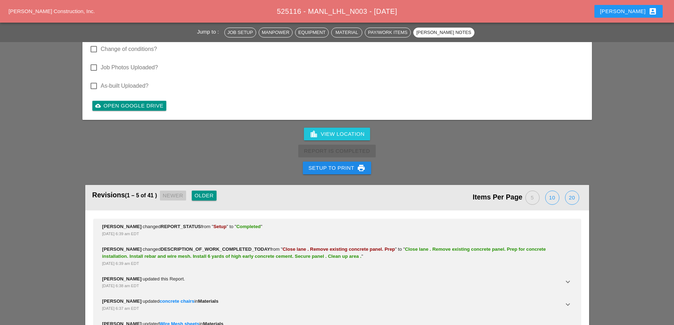
click at [328, 176] on div "Revisions (1 – 5 of 41 ) Newer Older Items Per Page 5 10 20 Gillie Etnel change…" at bounding box center [336, 265] width 509 height 179
click at [325, 170] on div "Setup to Print print" at bounding box center [336, 168] width 57 height 8
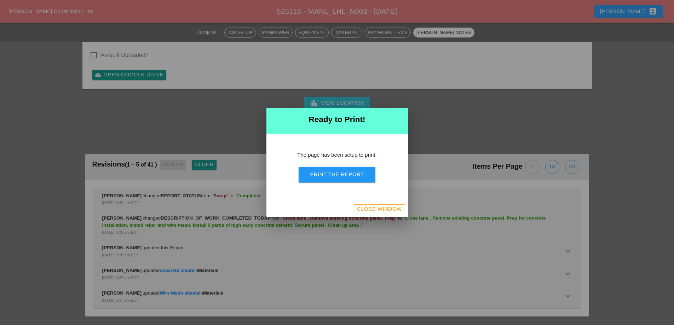
scroll to position [1314, 0]
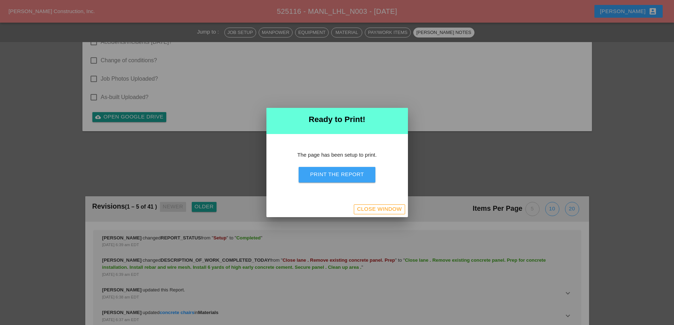
drag, startPoint x: 335, startPoint y: 173, endPoint x: 397, endPoint y: 128, distance: 77.5
click at [335, 174] on div "Print the Report" at bounding box center [337, 174] width 54 height 8
click at [379, 205] on button "Close Window" at bounding box center [379, 209] width 51 height 10
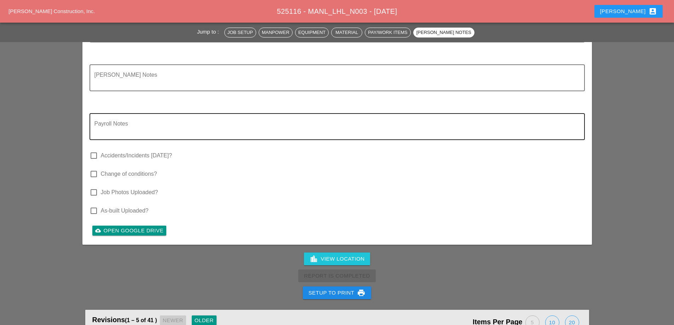
scroll to position [1279, 0]
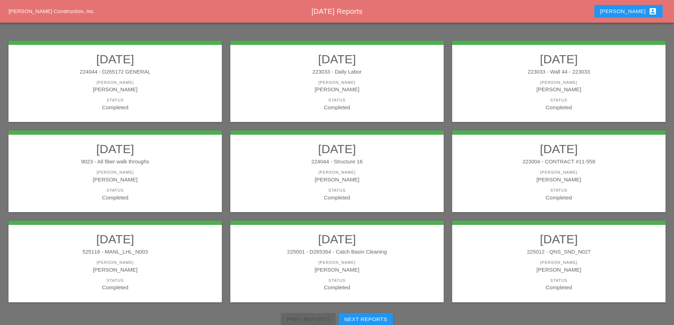
scroll to position [127, 0]
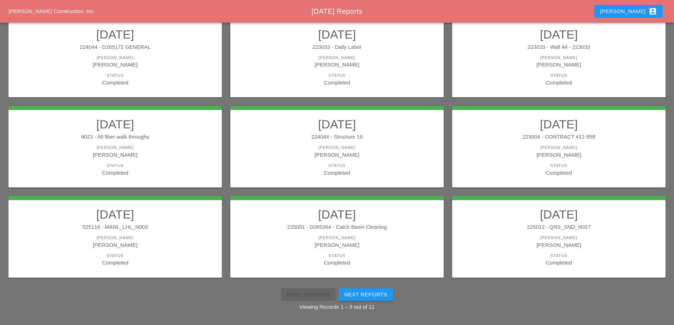
click at [190, 228] on div "525116 - MANL_LHL_N003" at bounding box center [115, 227] width 199 height 8
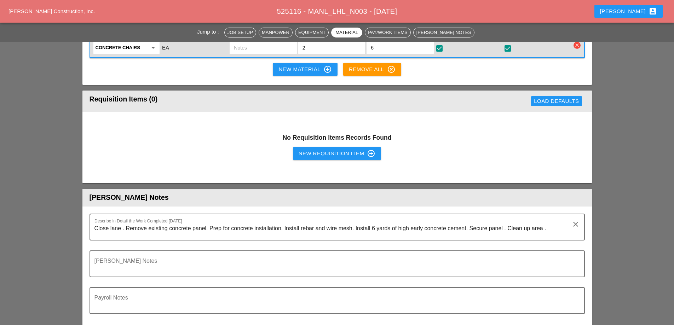
scroll to position [1096, 0]
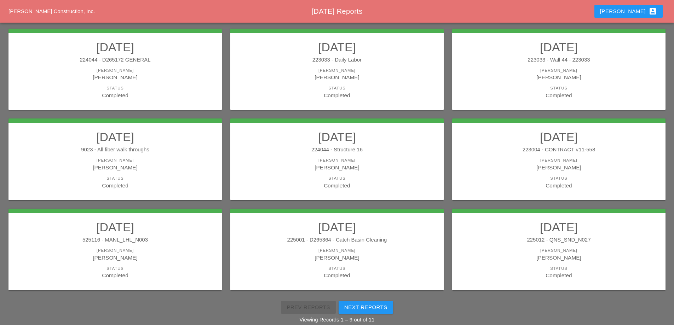
scroll to position [127, 0]
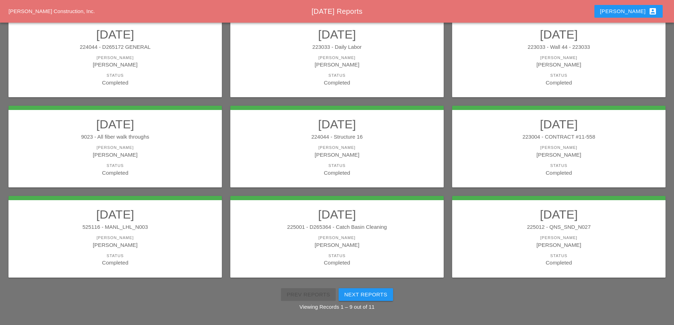
click at [406, 220] on h2 "[DATE]" at bounding box center [336, 214] width 199 height 14
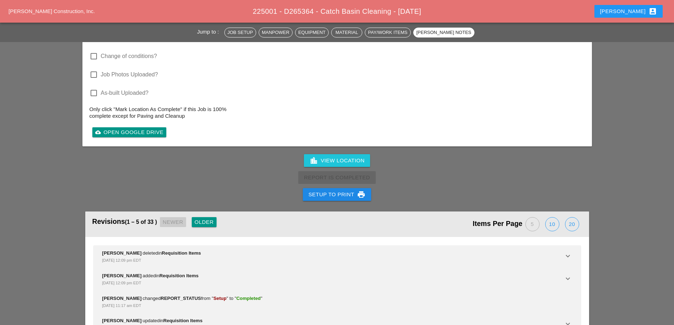
scroll to position [1096, 0]
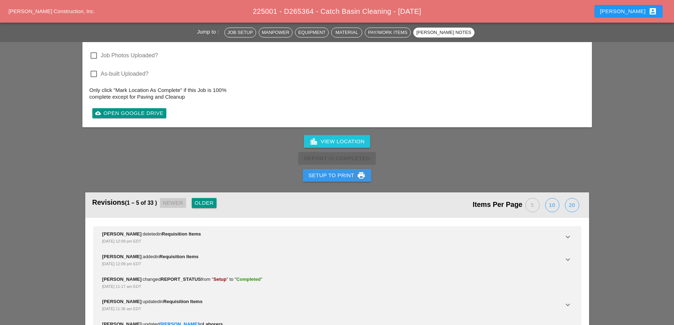
click at [343, 174] on button "Setup to Print print" at bounding box center [337, 175] width 69 height 13
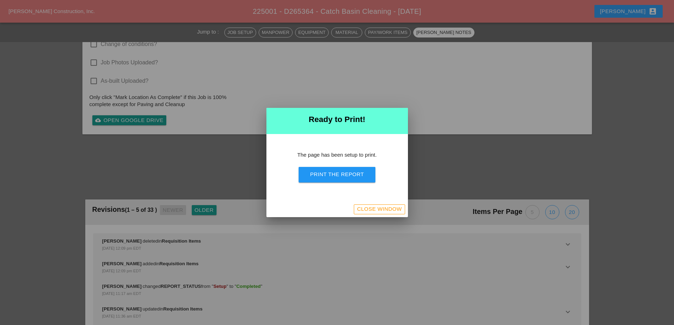
scroll to position [929, 0]
click at [343, 176] on div "Print the Report" at bounding box center [337, 174] width 54 height 8
